Goal: Task Accomplishment & Management: Use online tool/utility

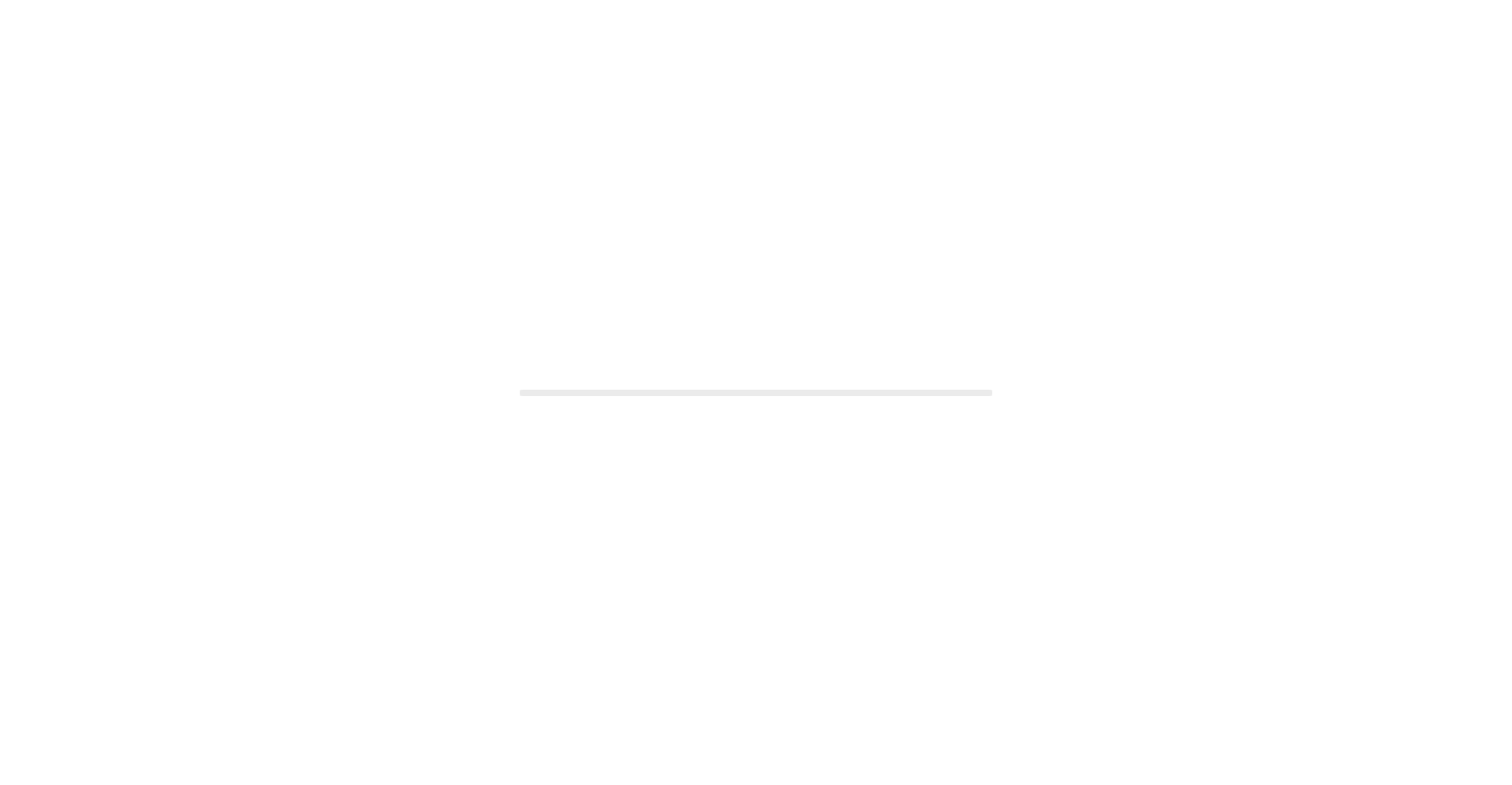
click at [881, 518] on div at bounding box center [756, 392] width 1512 height 785
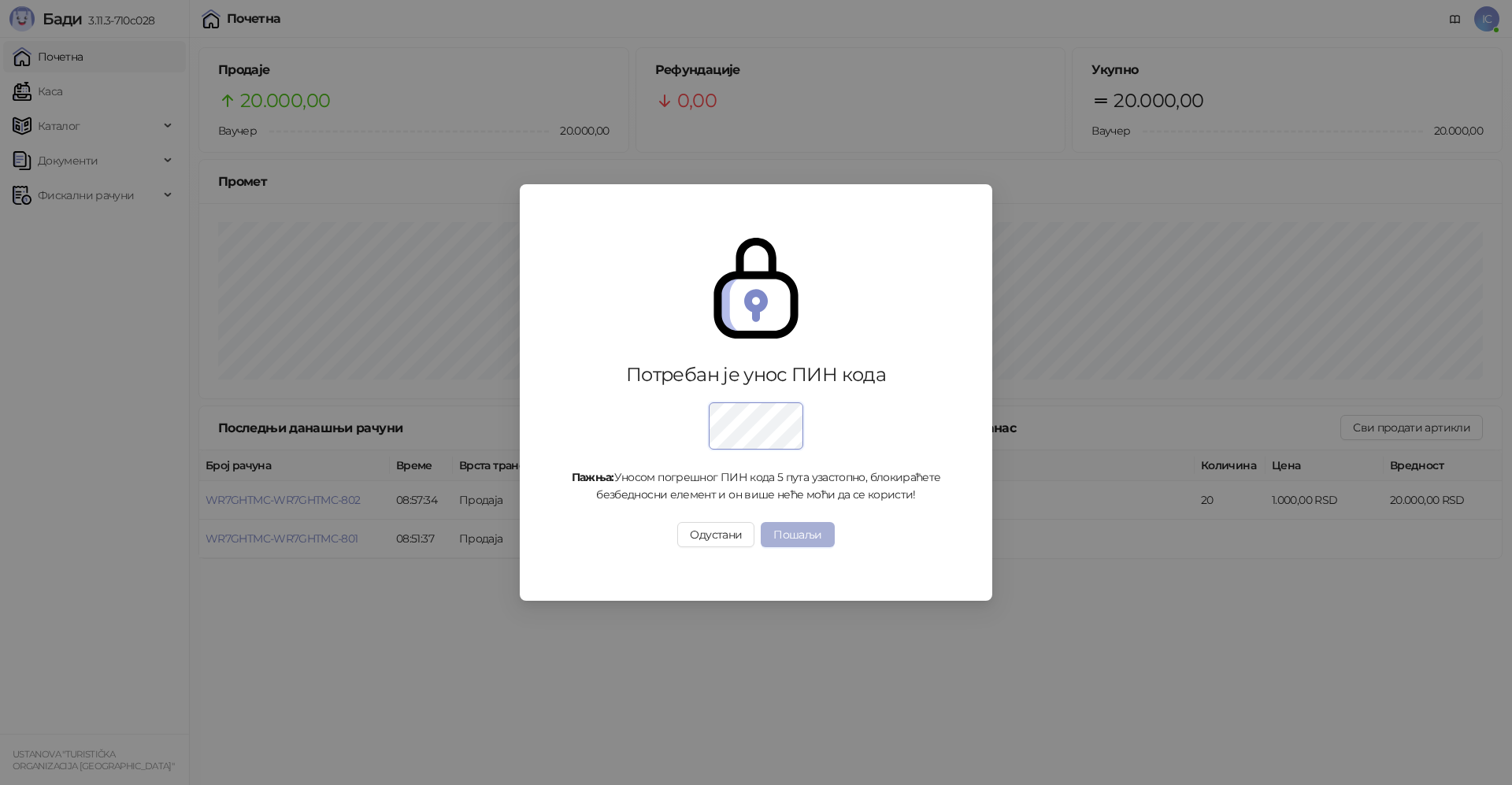
click at [805, 529] on button "Пошаљи" at bounding box center [798, 535] width 73 height 26
click at [819, 540] on button "Пошаљи" at bounding box center [798, 535] width 73 height 26
